Goal: Information Seeking & Learning: Learn about a topic

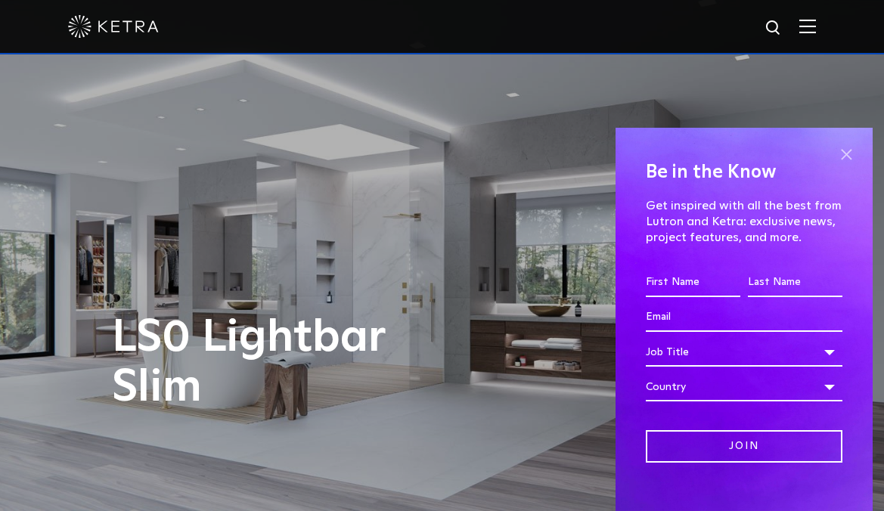
click at [843, 154] on span at bounding box center [845, 154] width 23 height 23
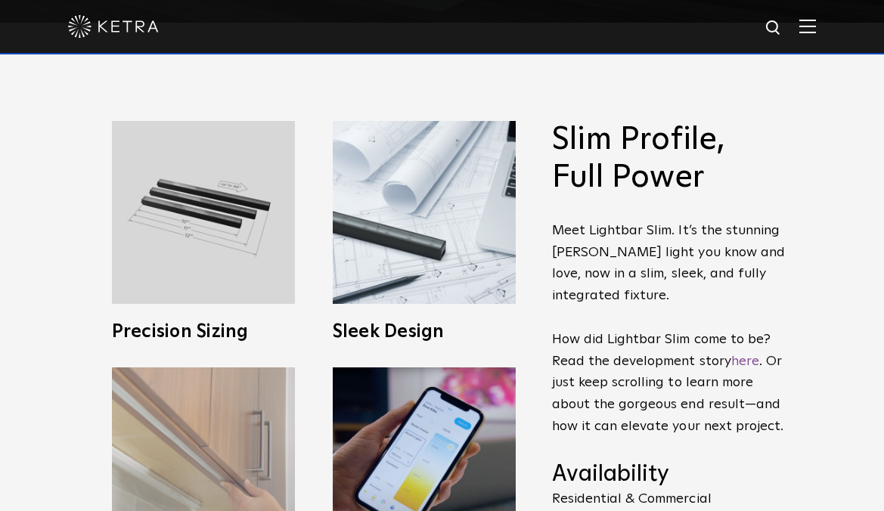
scroll to position [487, 0]
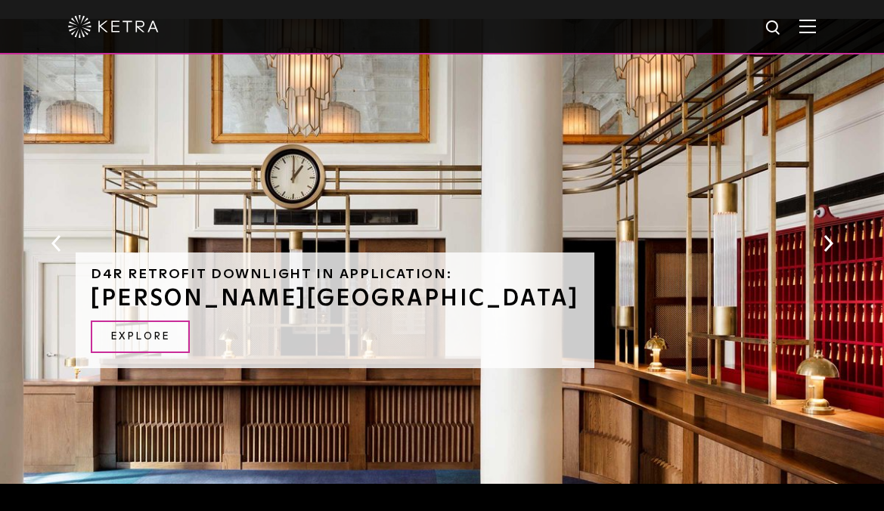
scroll to position [952, 0]
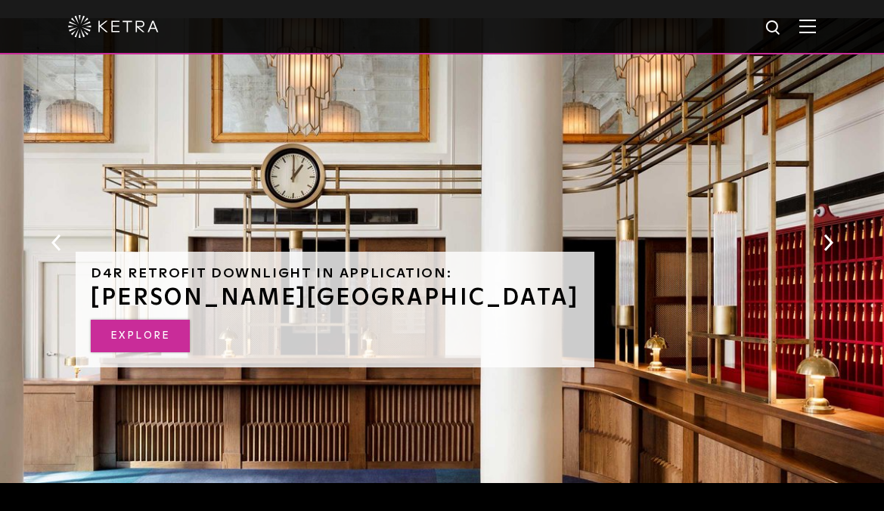
click at [153, 320] on link "EXPLORE" at bounding box center [140, 336] width 99 height 33
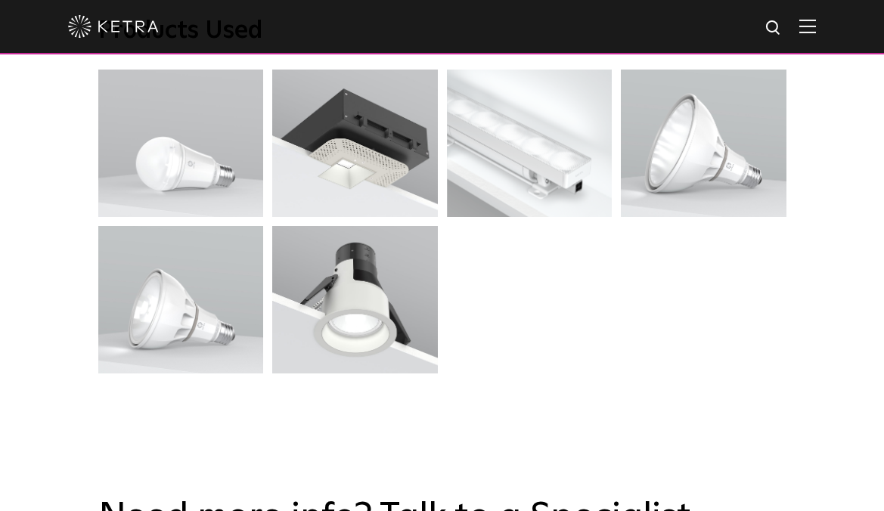
scroll to position [4196, 0]
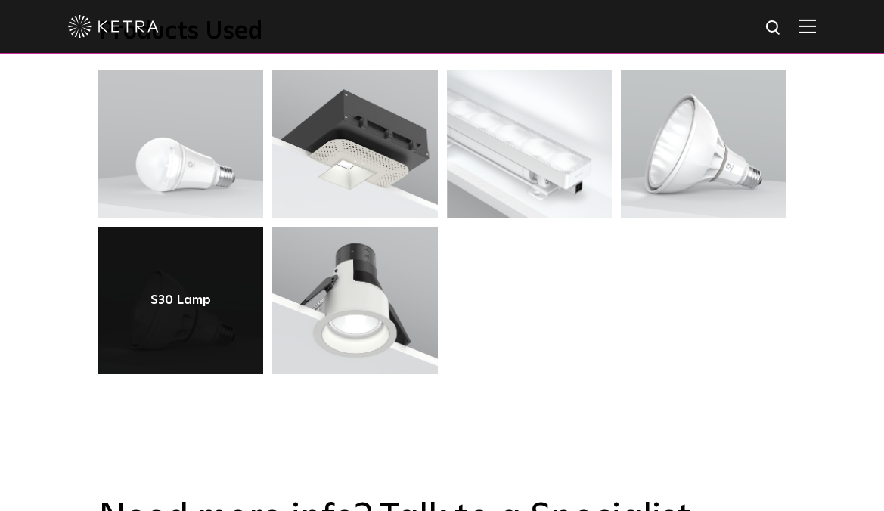
click at [181, 293] on div "S30 Lamp" at bounding box center [180, 300] width 60 height 15
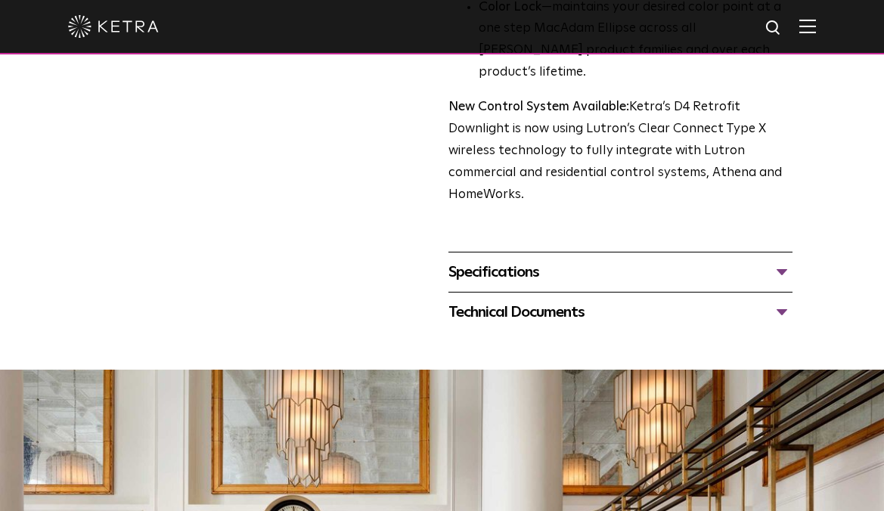
scroll to position [601, 0]
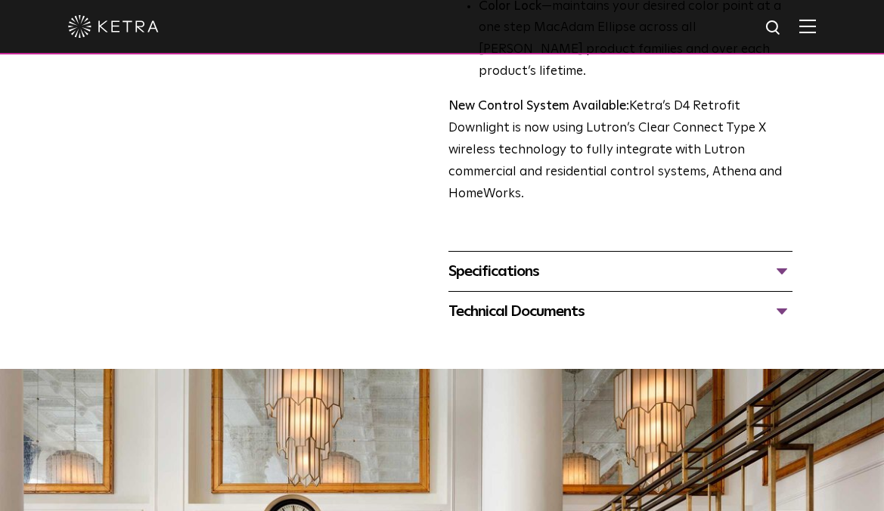
click at [661, 259] on div "Specifications" at bounding box center [620, 271] width 344 height 24
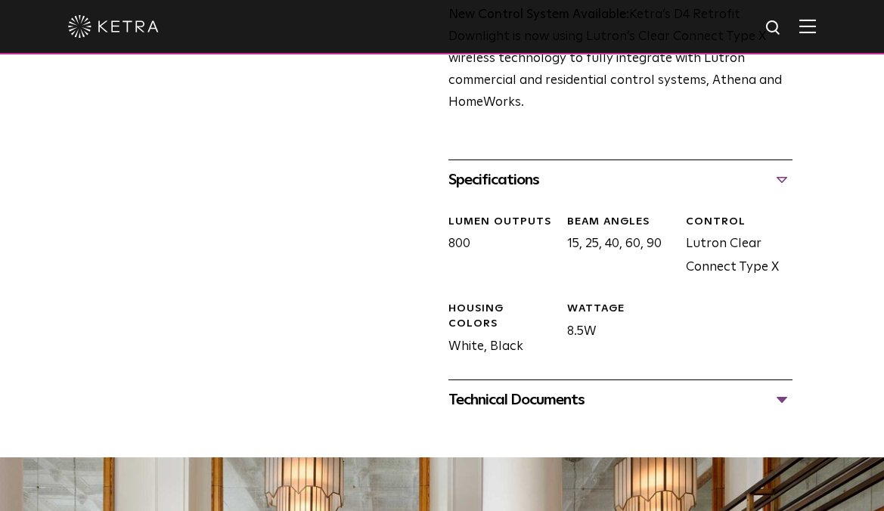
scroll to position [695, 0]
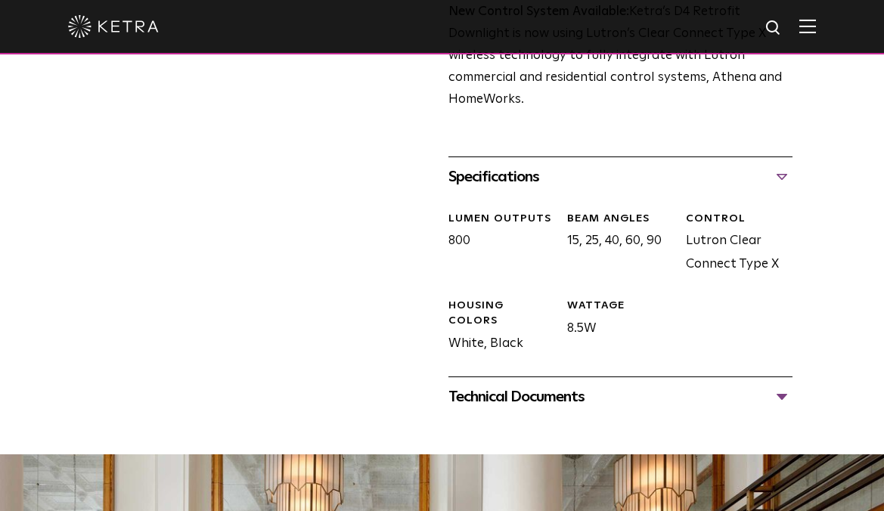
click at [598, 165] on div "Specifications" at bounding box center [620, 177] width 344 height 24
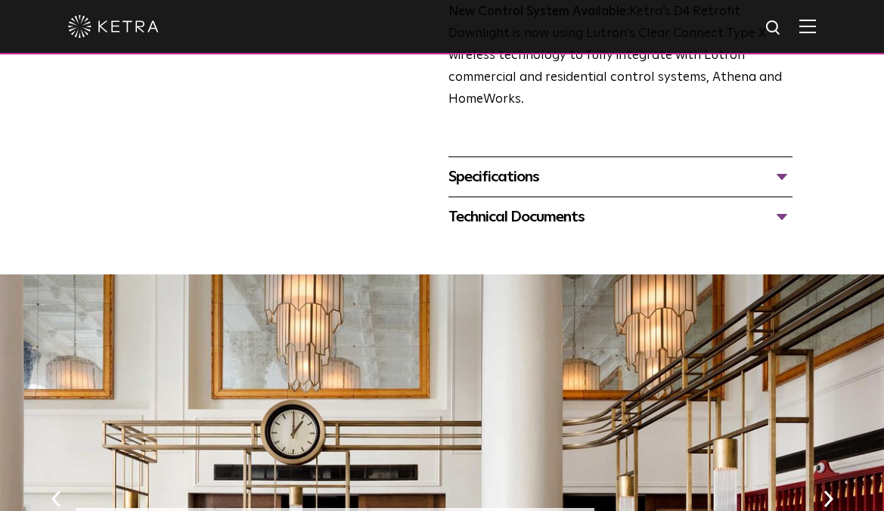
click at [574, 205] on div "Technical Documents" at bounding box center [620, 217] width 344 height 24
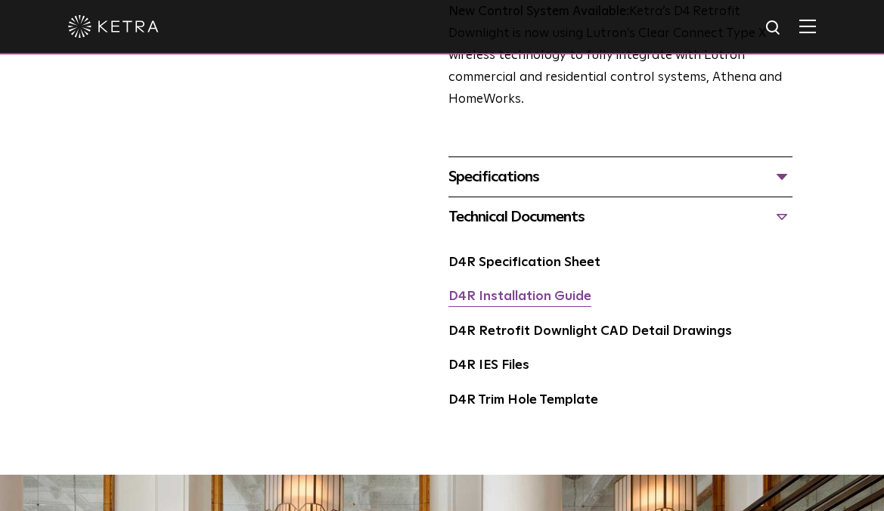
click at [512, 290] on link "D4R Installation Guide" at bounding box center [519, 296] width 143 height 13
